Goal: Check status: Check status

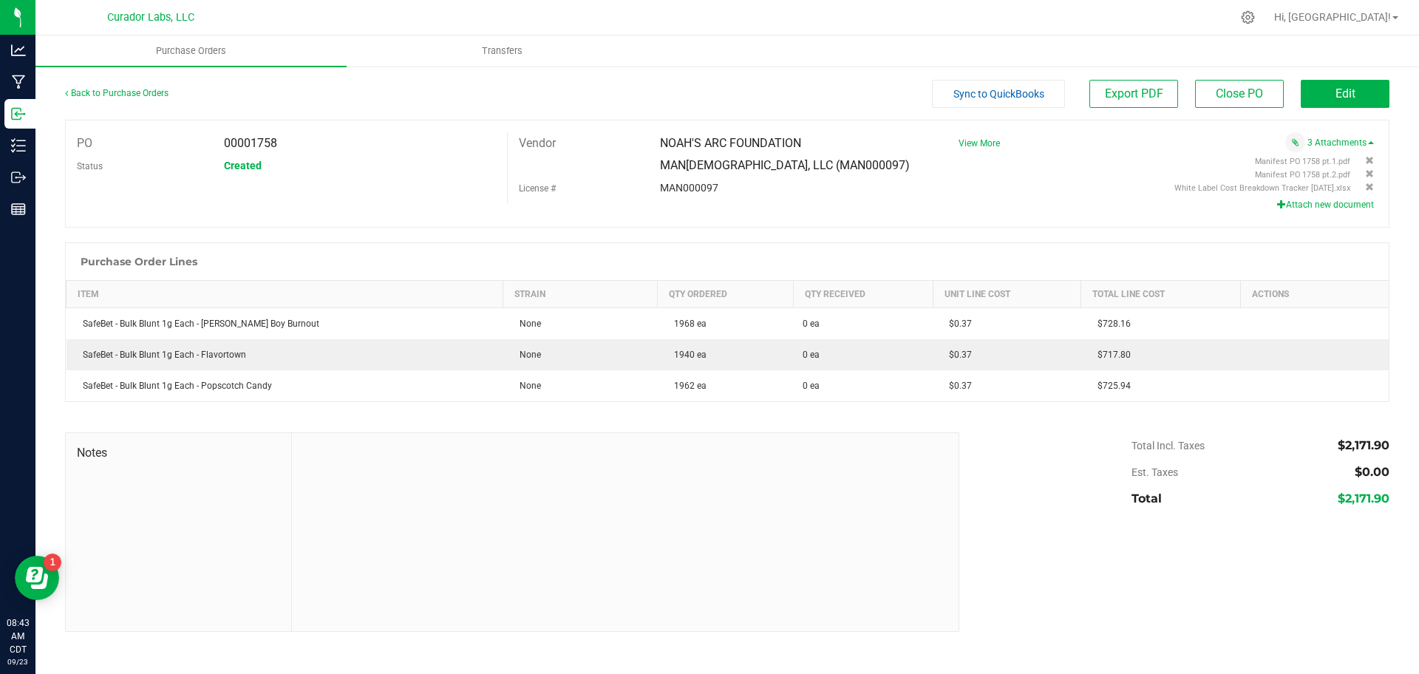
click at [136, 84] on div "Back to Purchase Orders" at bounding box center [230, 93] width 331 height 27
click at [139, 90] on link "Back to Purchase Orders" at bounding box center [116, 93] width 103 height 10
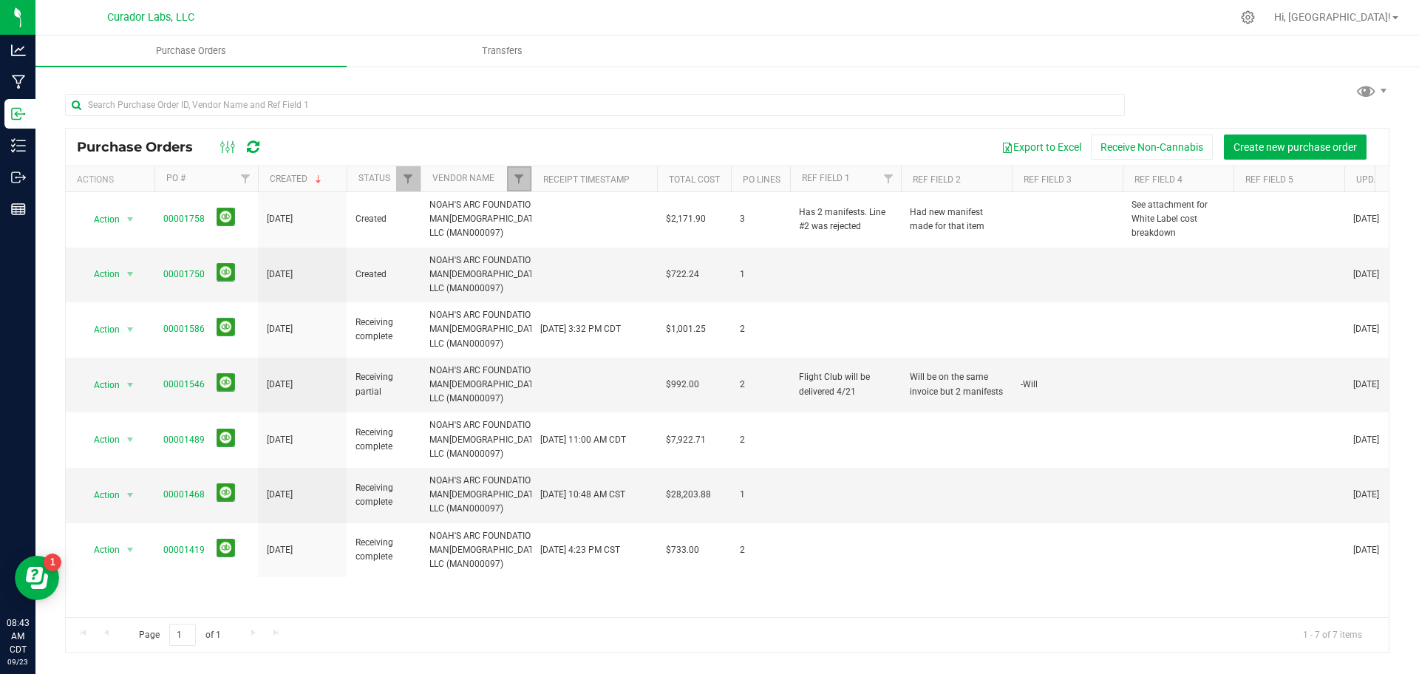
click at [525, 180] on link "Filter" at bounding box center [519, 178] width 24 height 25
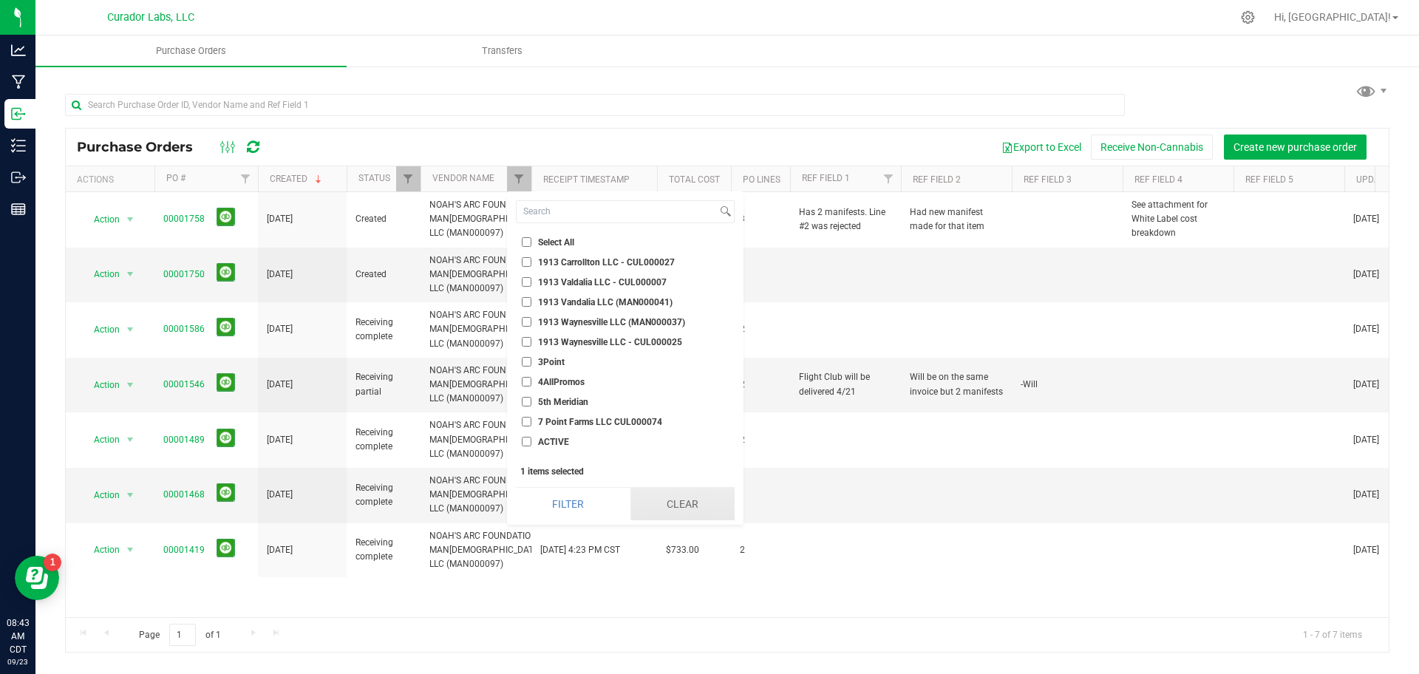
click at [678, 502] on button "Clear" at bounding box center [682, 504] width 104 height 33
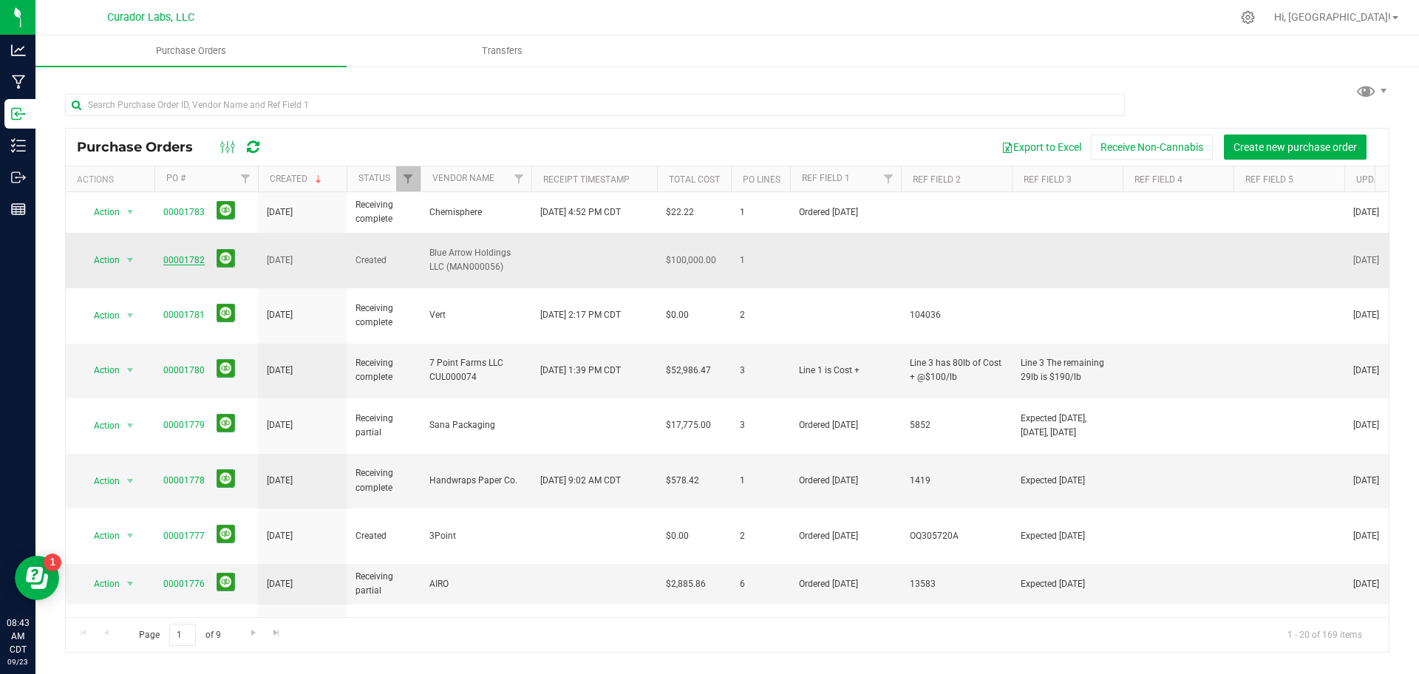
click at [195, 255] on link "00001782" at bounding box center [183, 260] width 41 height 10
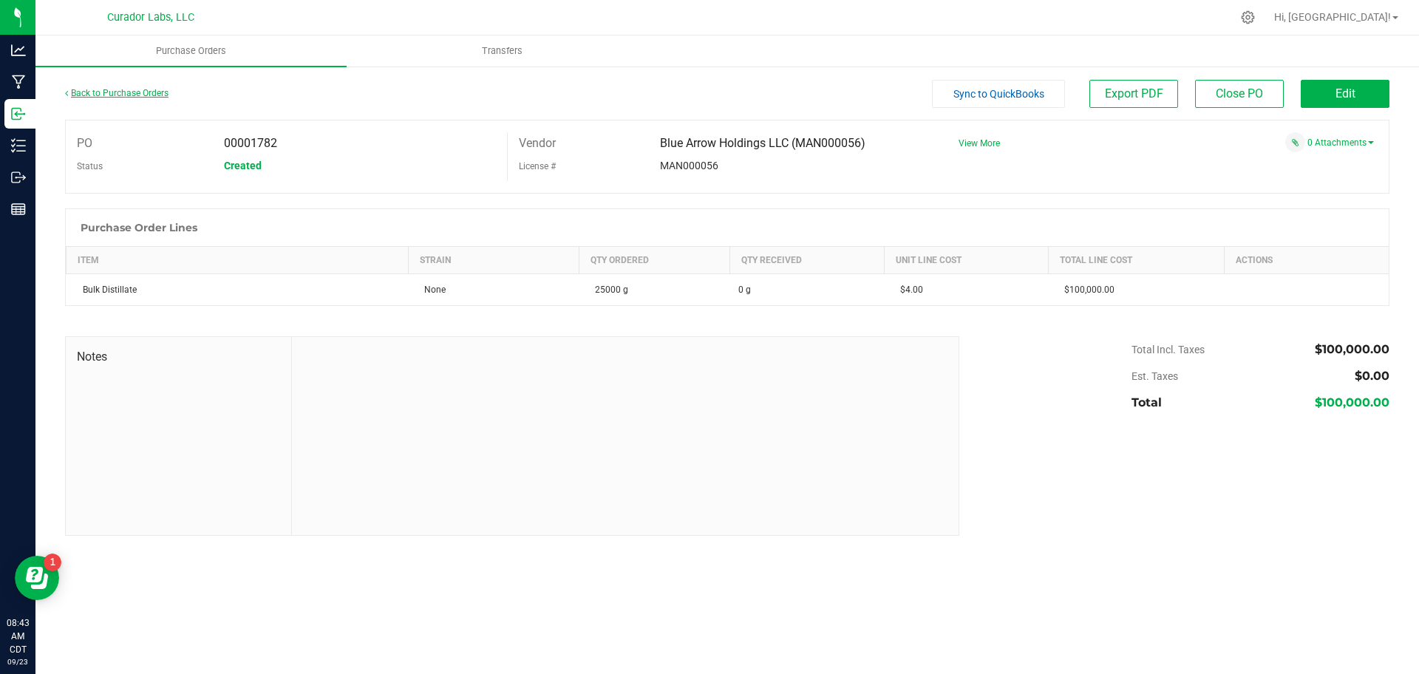
click at [89, 91] on link "Back to Purchase Orders" at bounding box center [116, 93] width 103 height 10
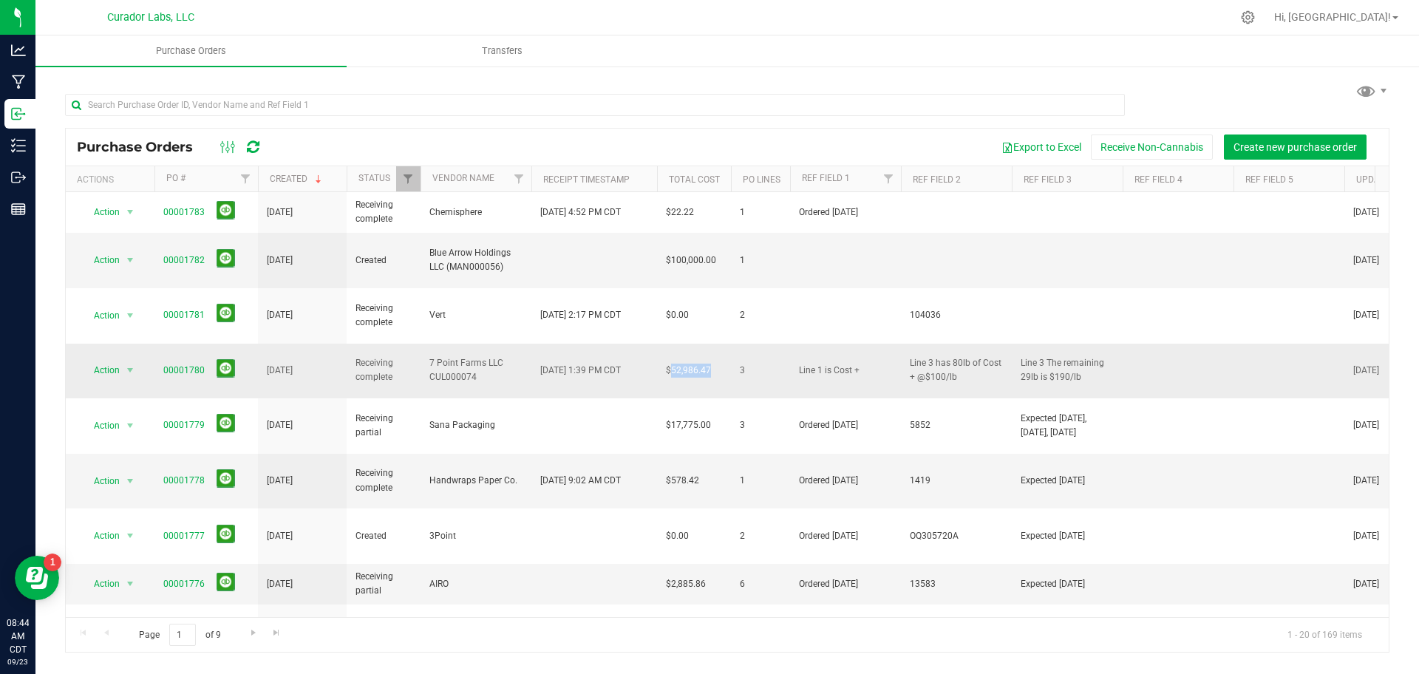
drag, startPoint x: 670, startPoint y: 336, endPoint x: 711, endPoint y: 344, distance: 42.2
click at [711, 344] on td "$52,986.47" at bounding box center [694, 371] width 74 height 55
copy span "52,986.47"
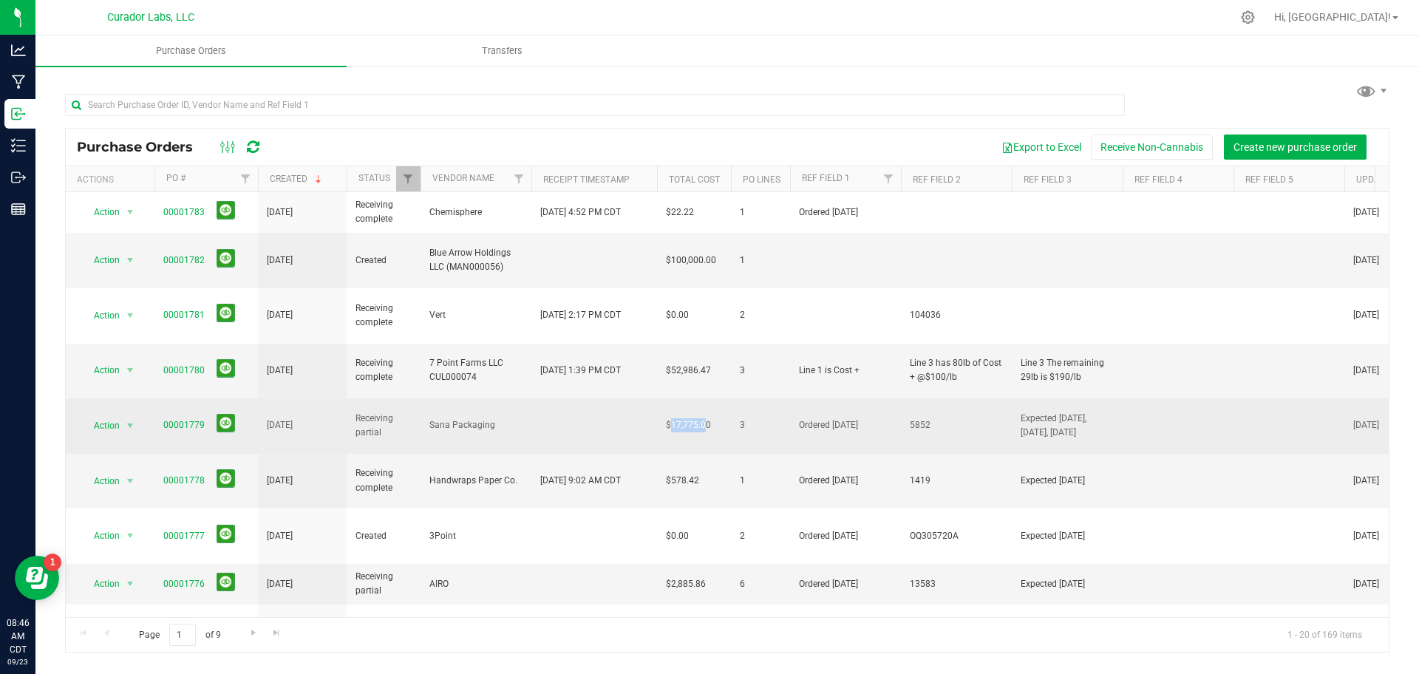
drag, startPoint x: 670, startPoint y: 376, endPoint x: 707, endPoint y: 373, distance: 37.8
click at [707, 418] on span "$17,775.00" at bounding box center [688, 425] width 45 height 14
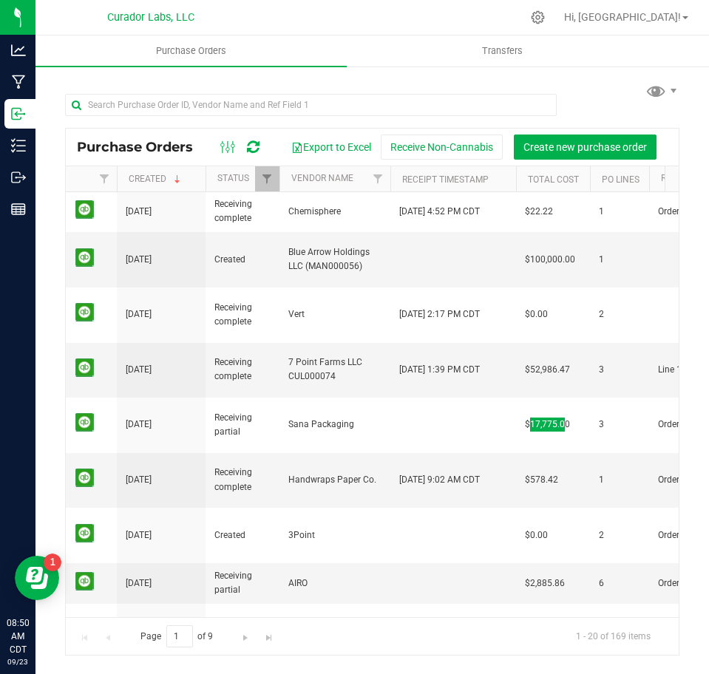
scroll to position [0, 141]
